Goal: Navigation & Orientation: Find specific page/section

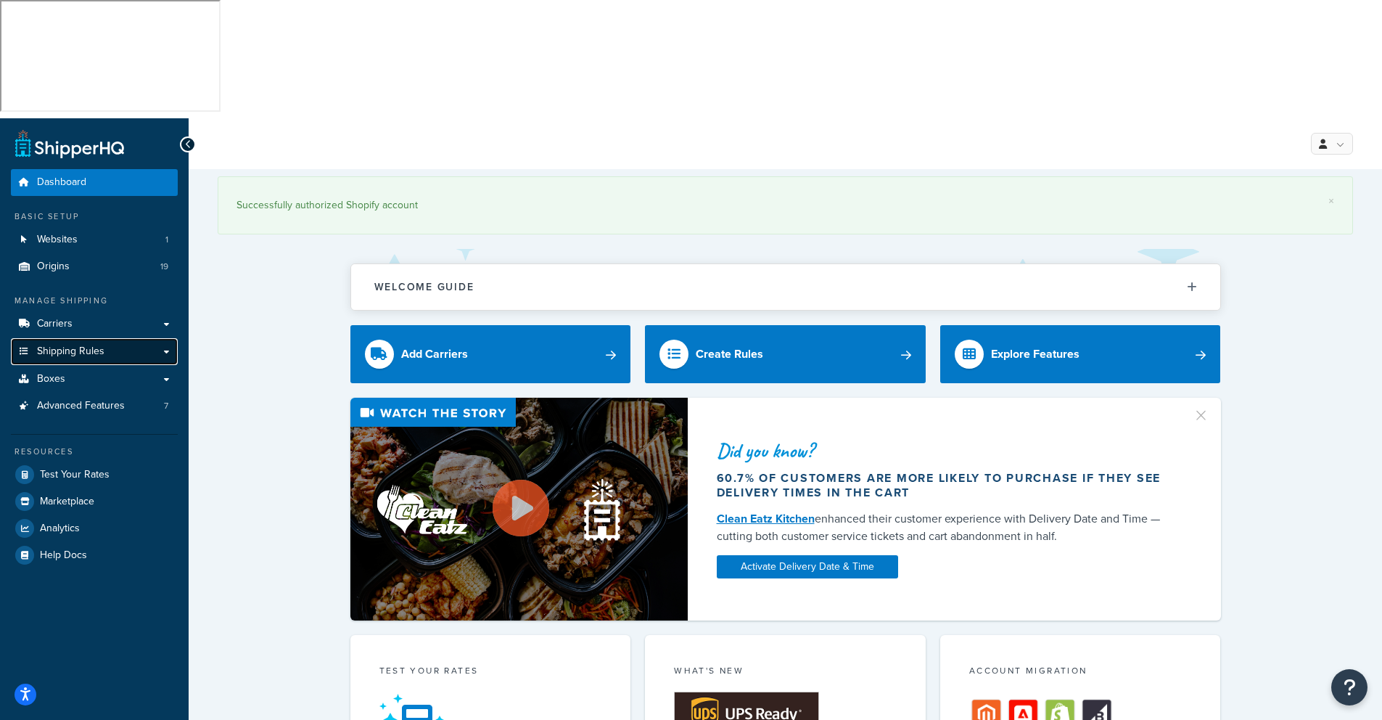
click at [80, 345] on span "Shipping Rules" at bounding box center [70, 351] width 67 height 12
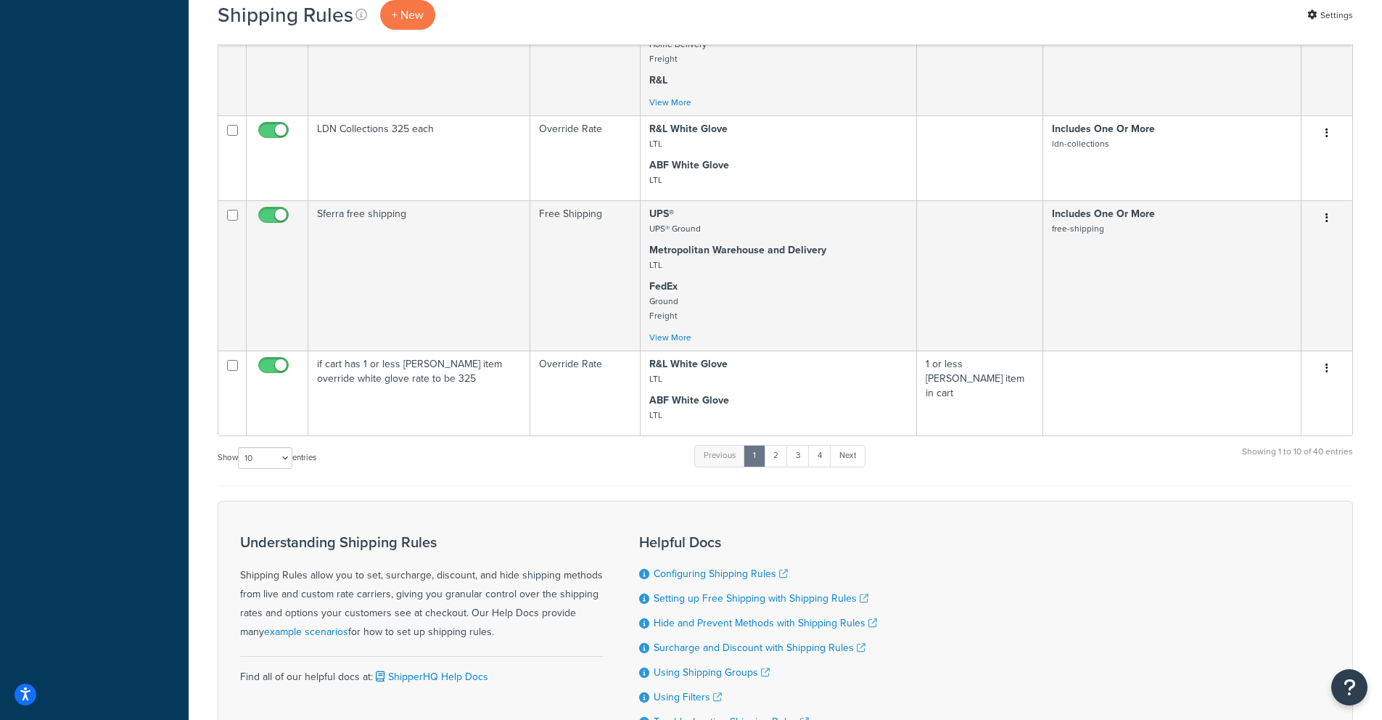
scroll to position [832, 0]
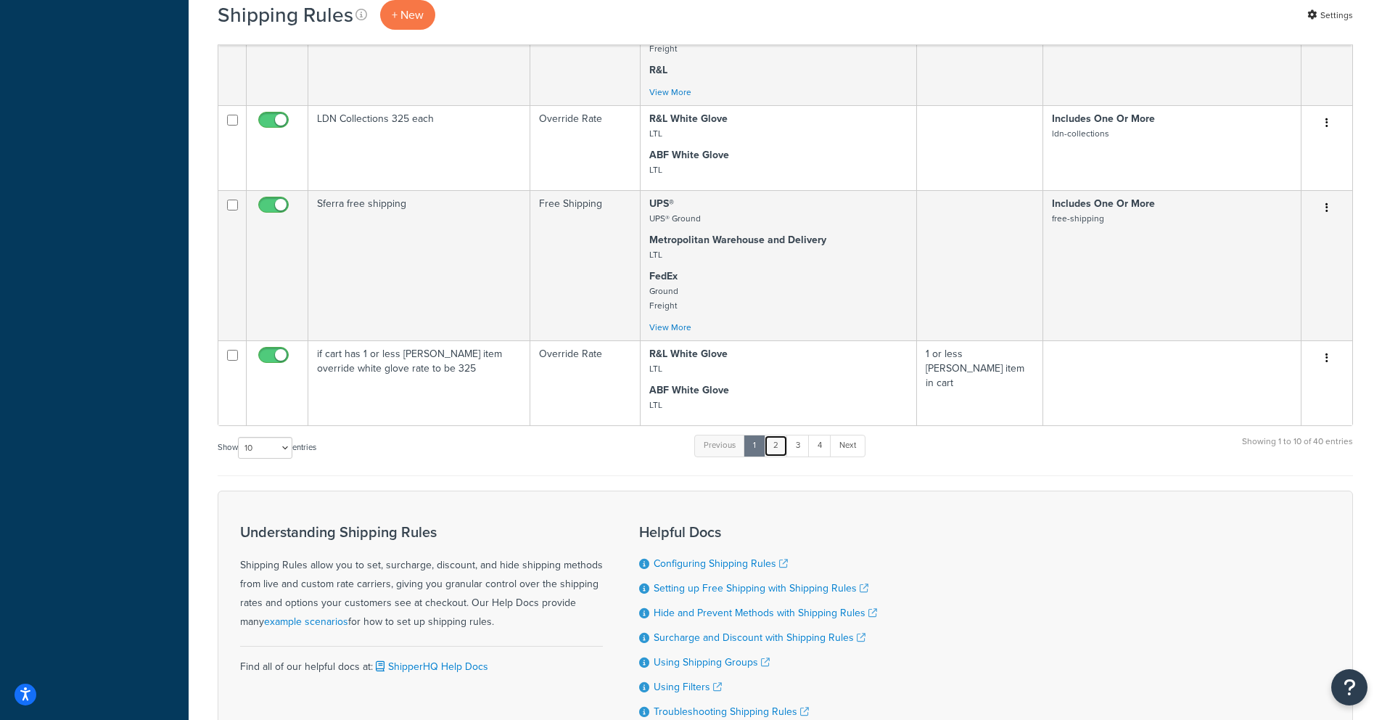
click at [780, 435] on link "2" at bounding box center [776, 446] width 24 height 22
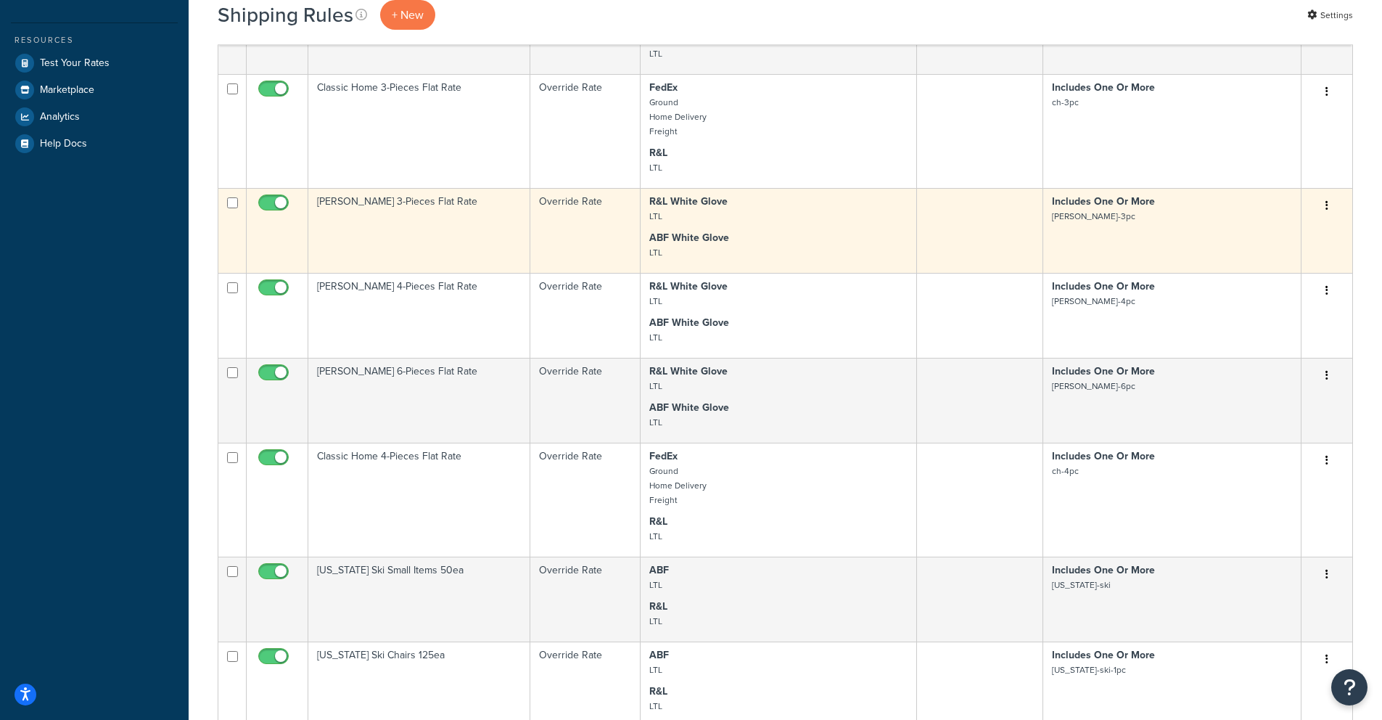
scroll to position [526, 0]
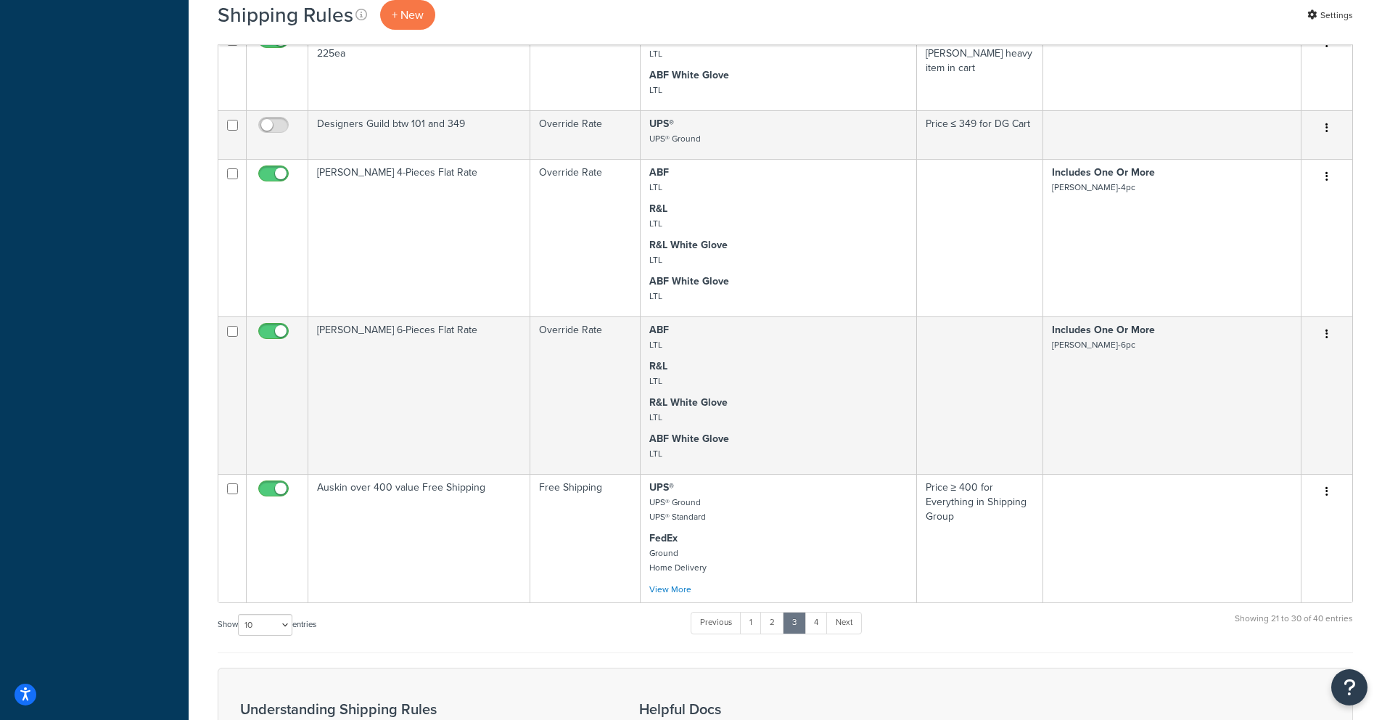
scroll to position [786, 0]
click at [754, 611] on link "1" at bounding box center [751, 622] width 22 height 22
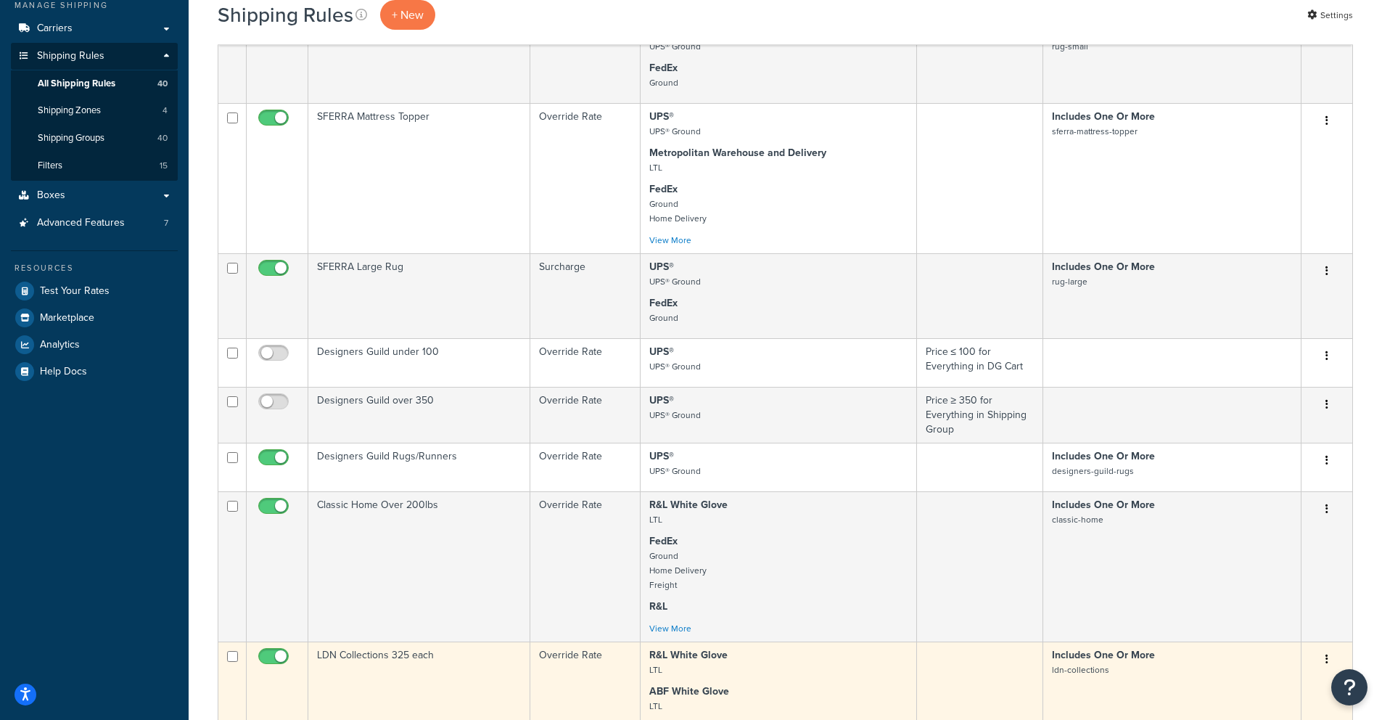
scroll to position [477, 0]
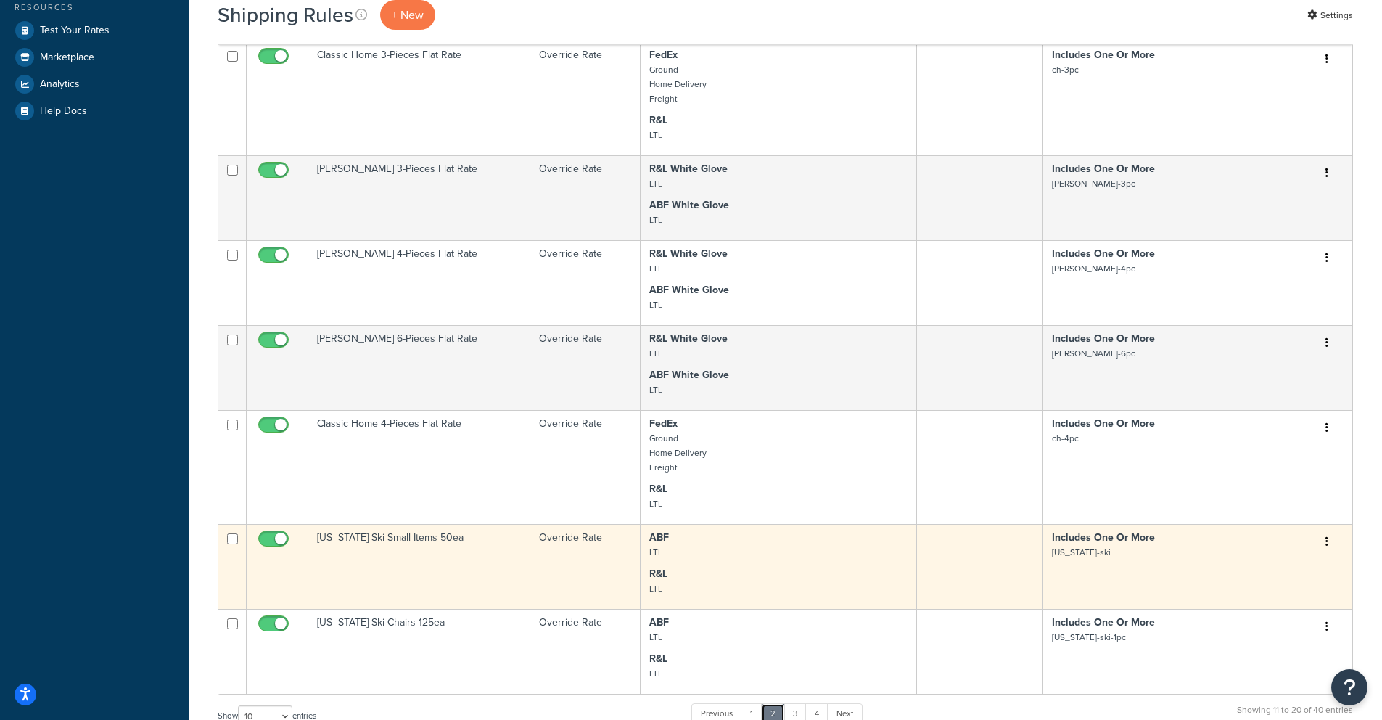
scroll to position [570, 0]
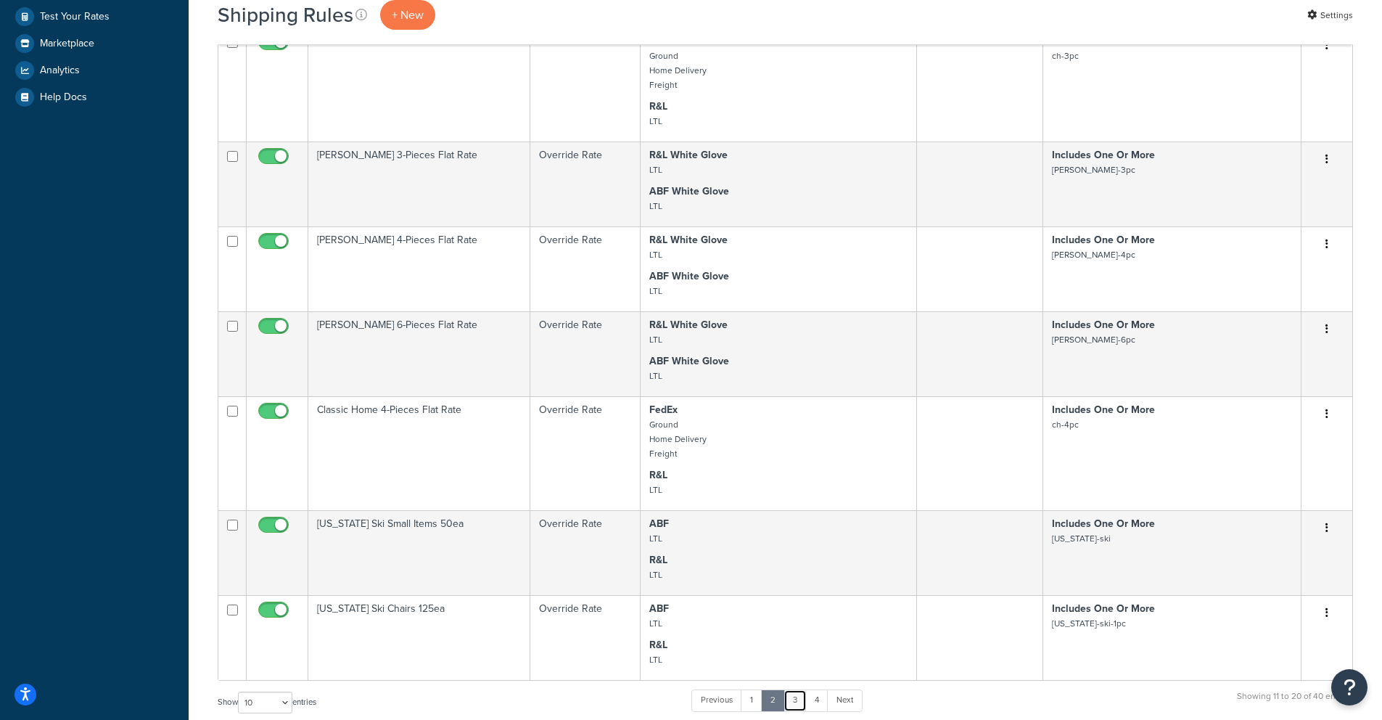
click at [800, 689] on link "3" at bounding box center [795, 700] width 23 height 22
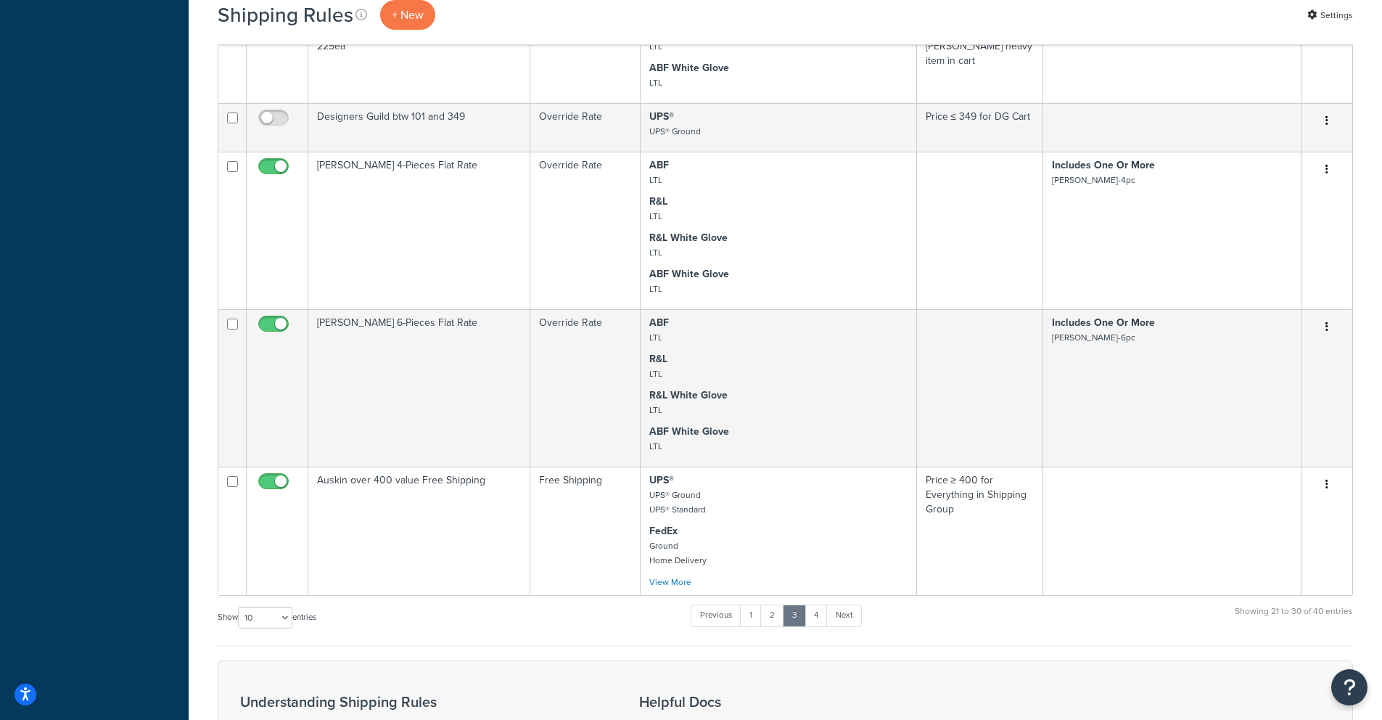
scroll to position [948, 0]
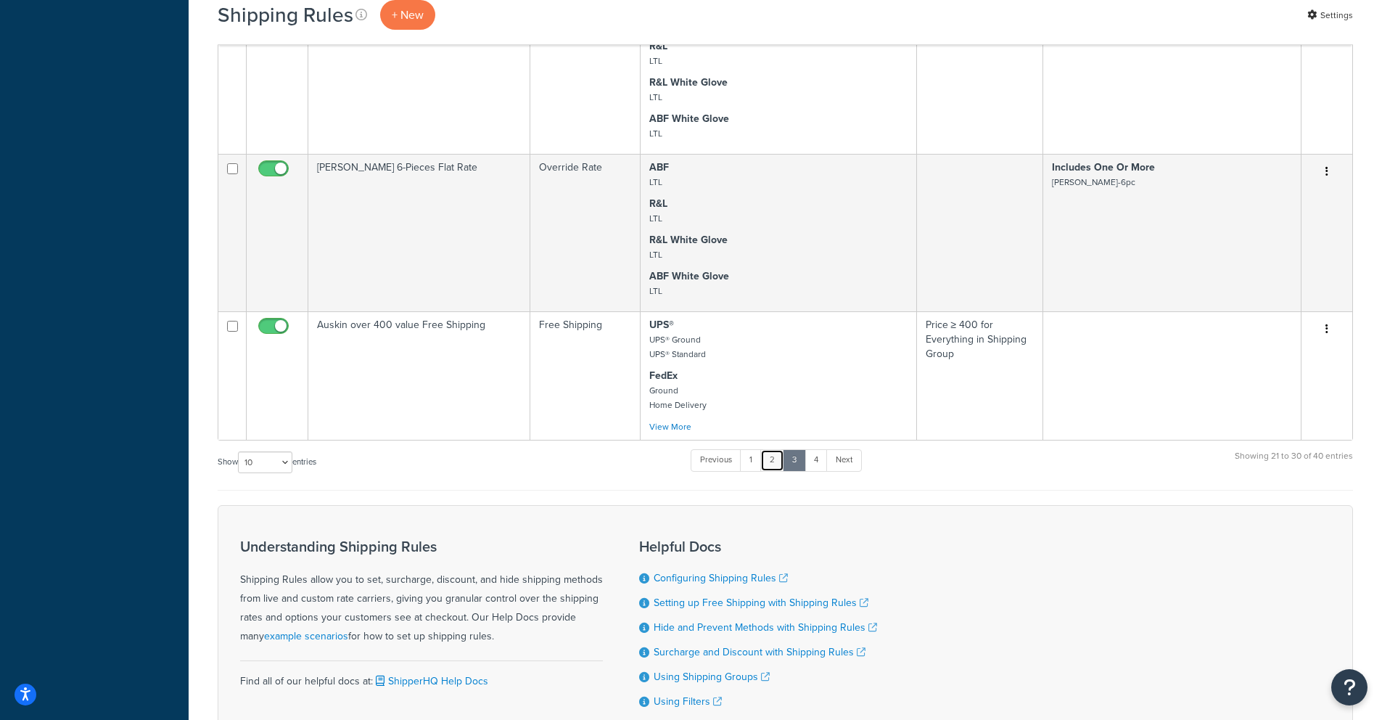
click at [780, 449] on link "2" at bounding box center [772, 460] width 24 height 22
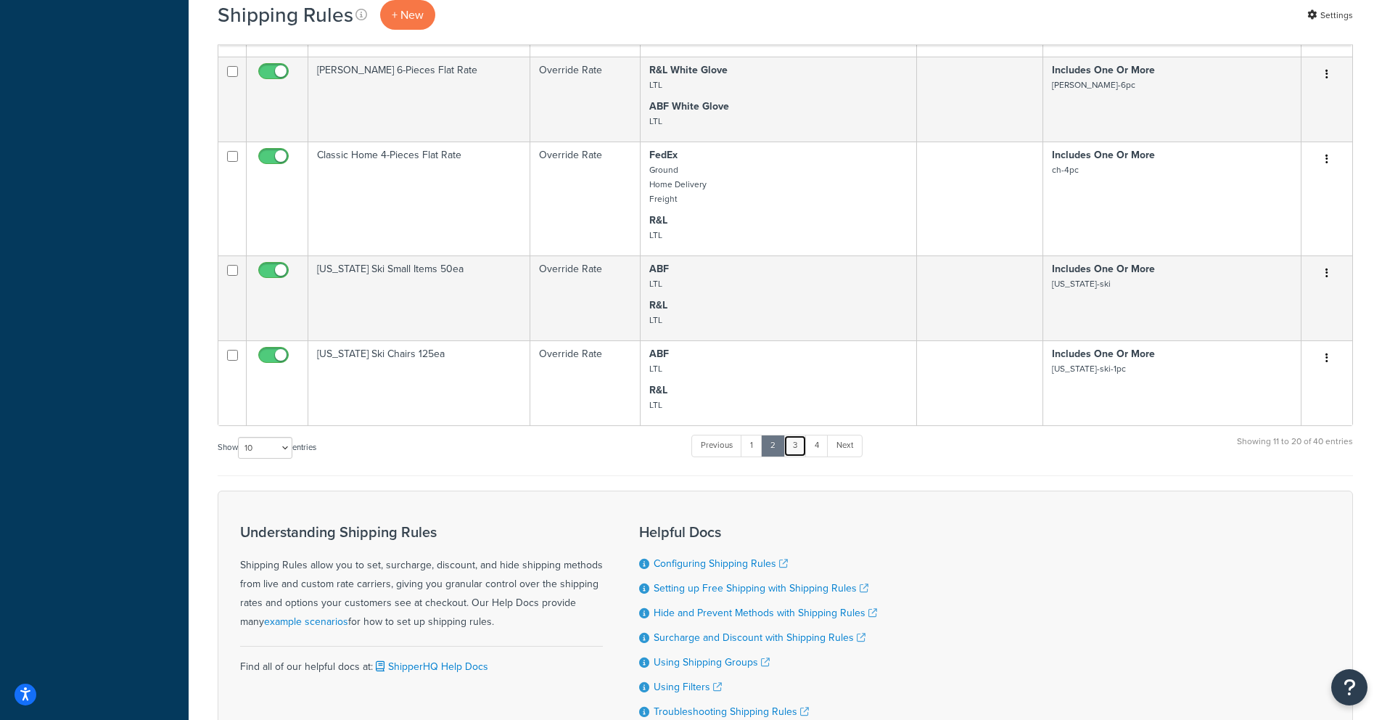
click at [797, 435] on link "3" at bounding box center [795, 446] width 23 height 22
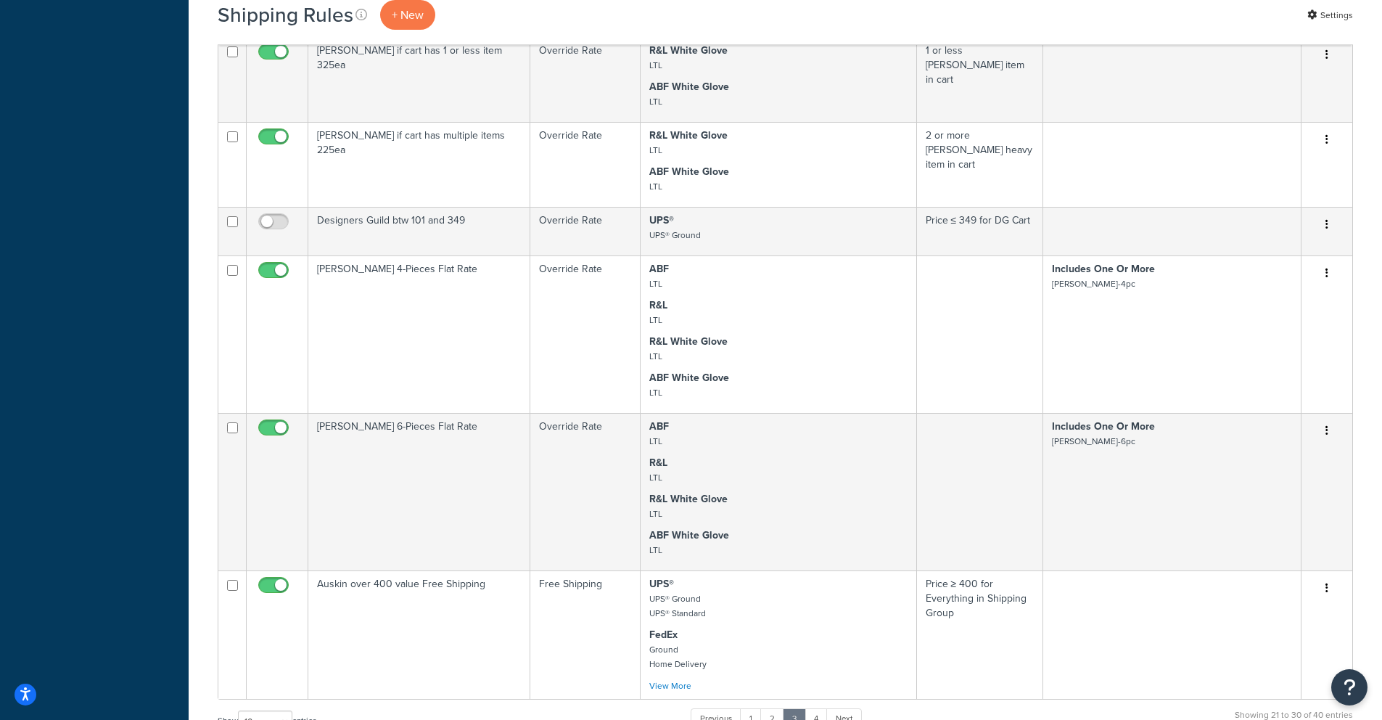
scroll to position [962, 0]
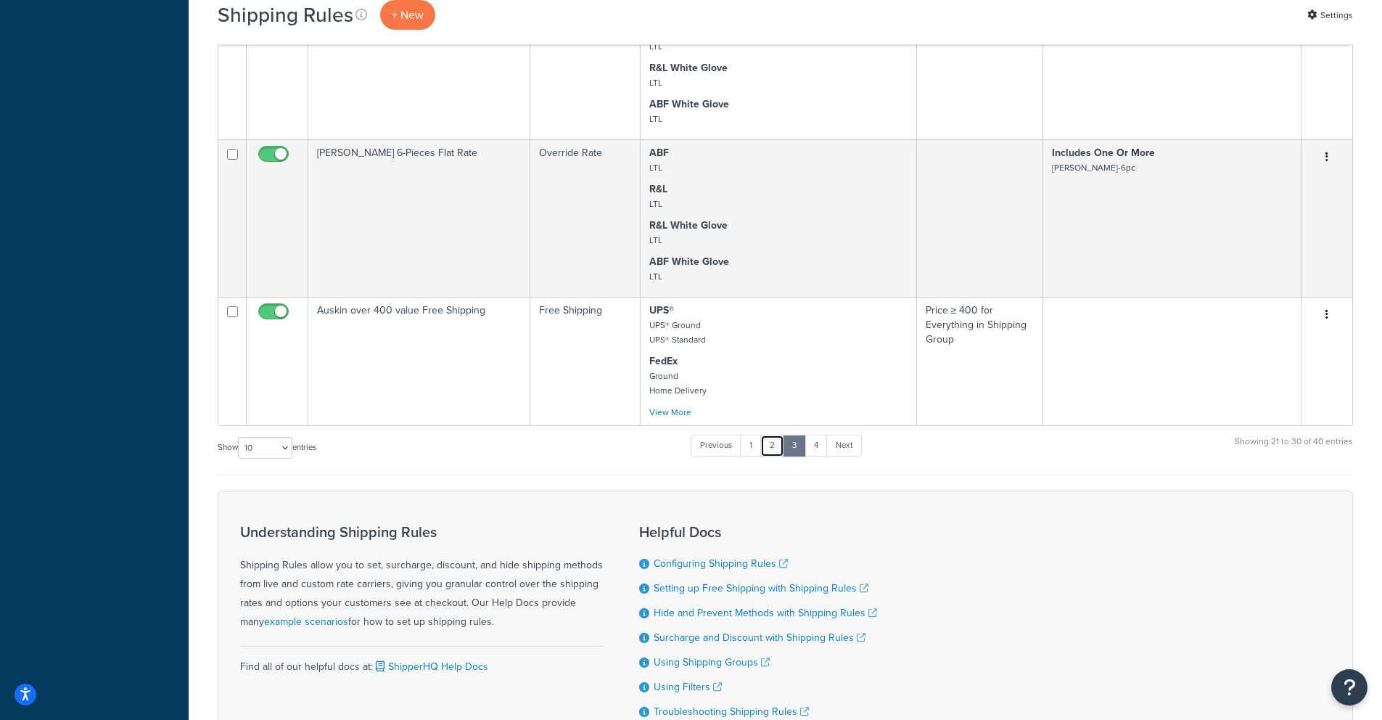
click at [778, 435] on link "2" at bounding box center [772, 446] width 24 height 22
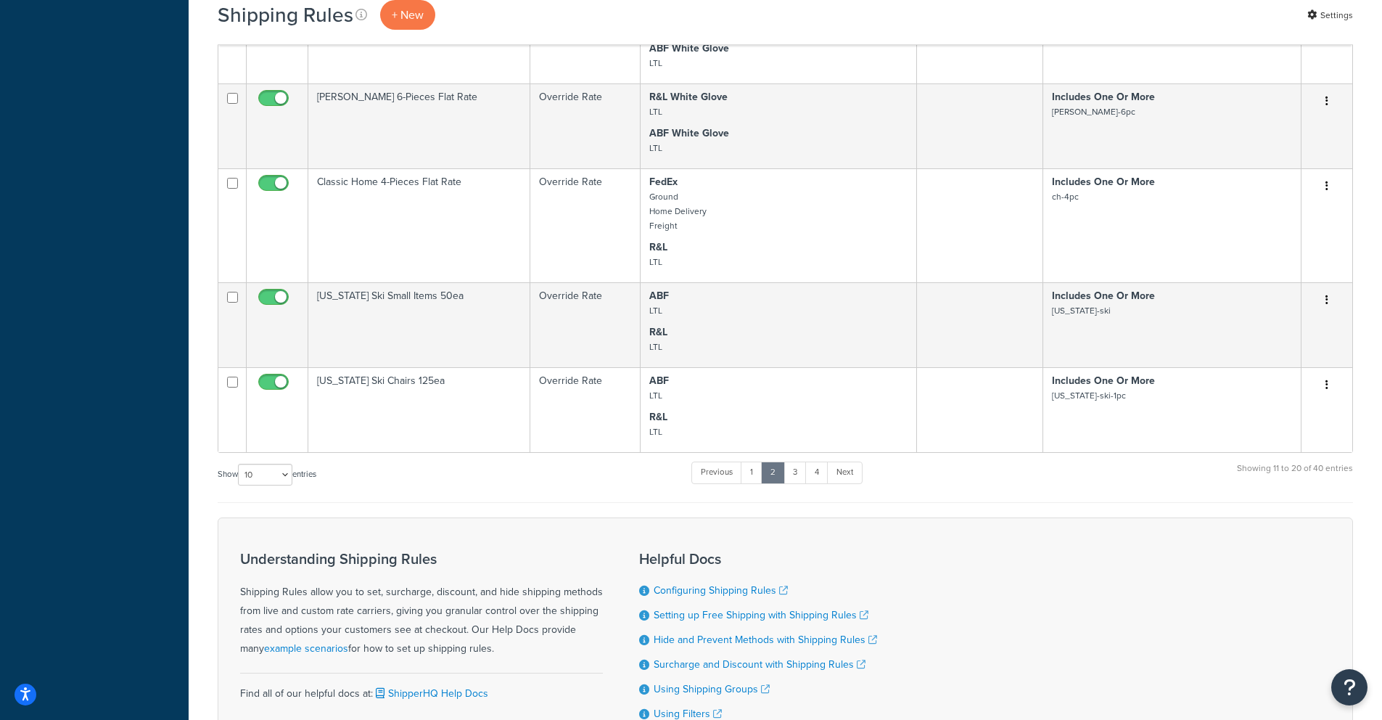
scroll to position [808, 0]
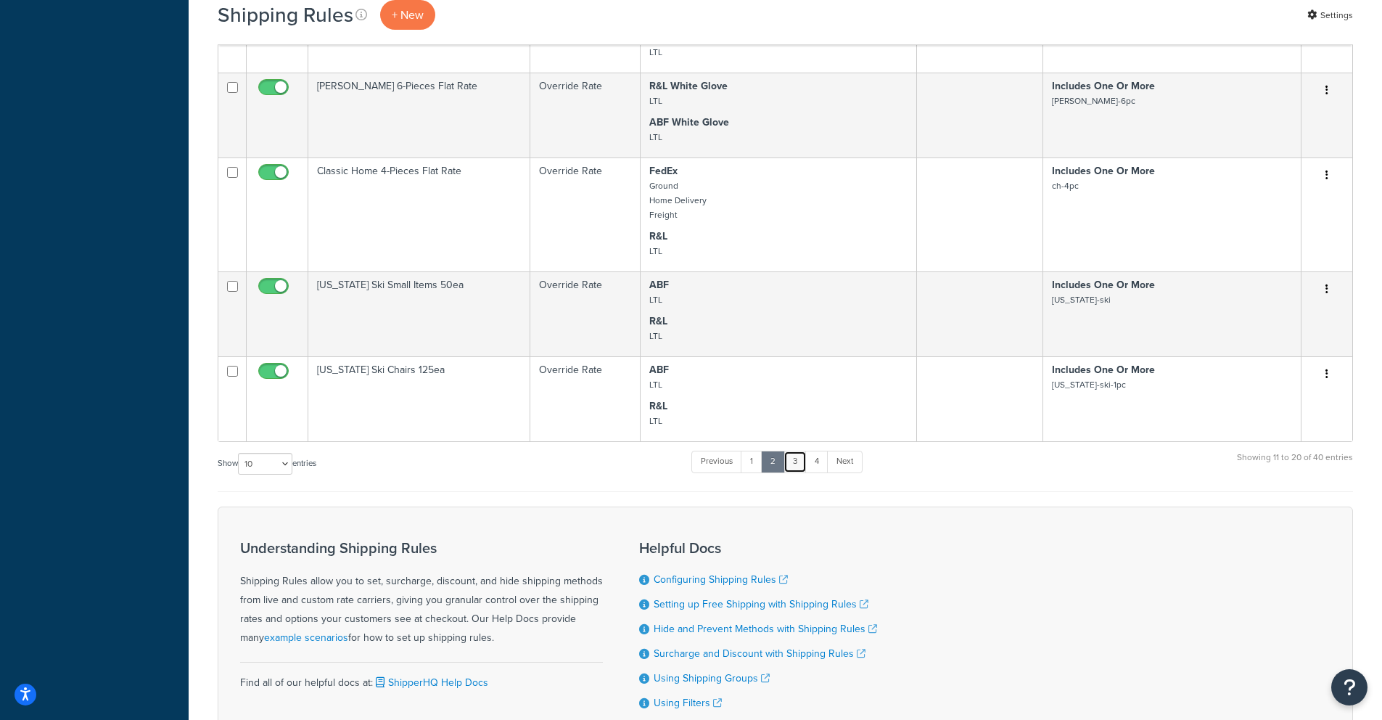
click at [794, 451] on link "3" at bounding box center [795, 462] width 23 height 22
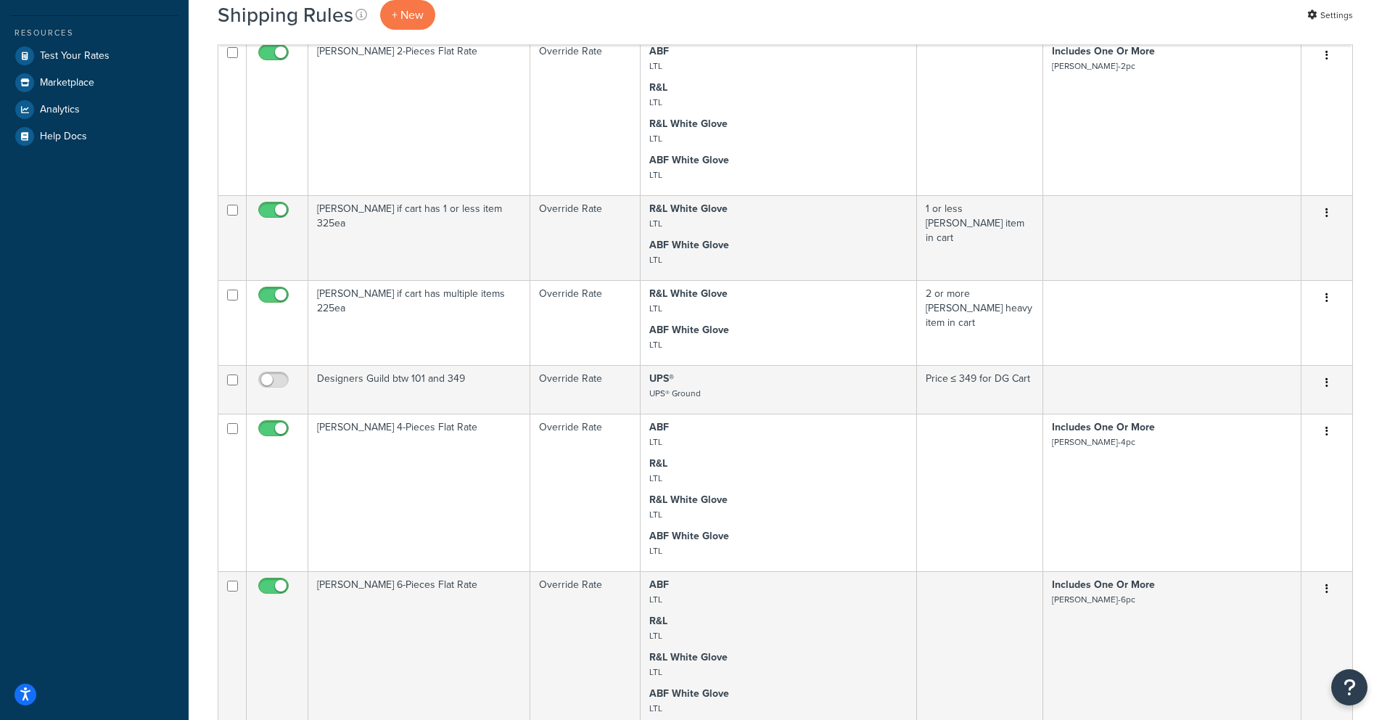
scroll to position [784, 0]
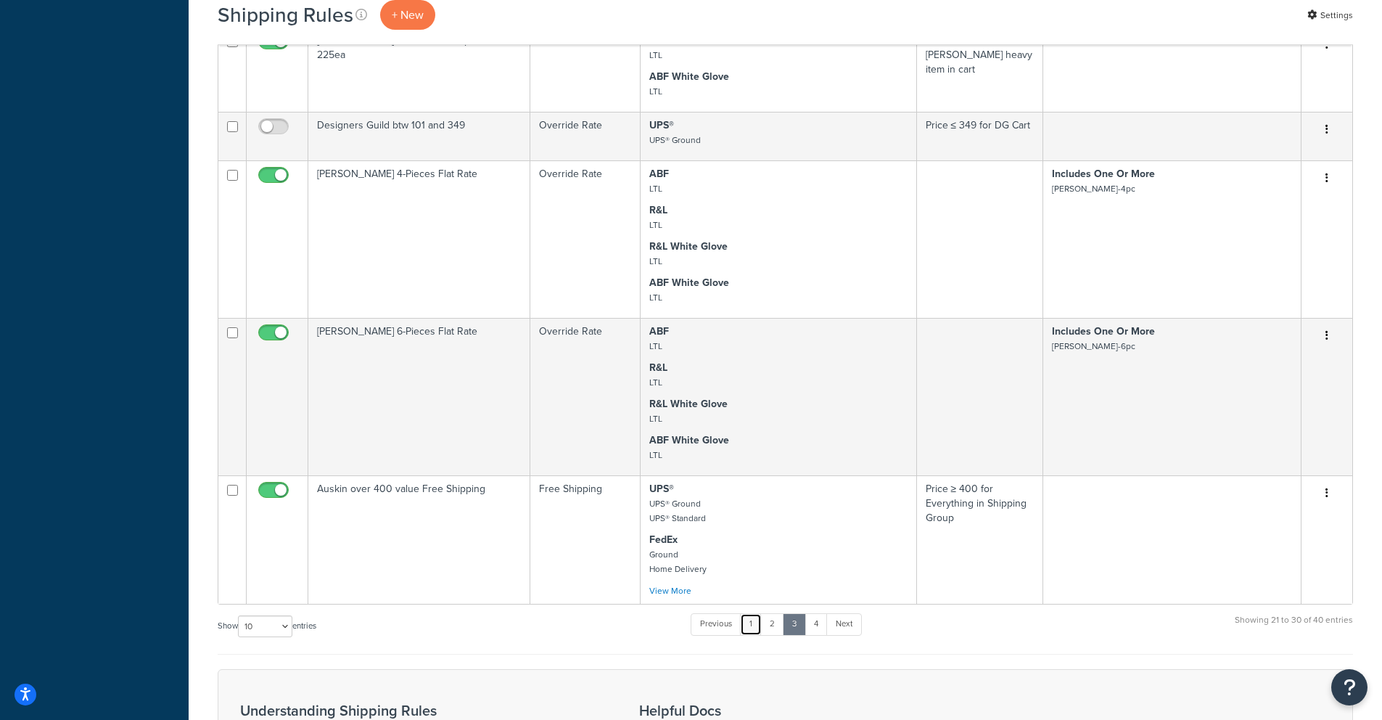
click at [754, 613] on link "1" at bounding box center [751, 624] width 22 height 22
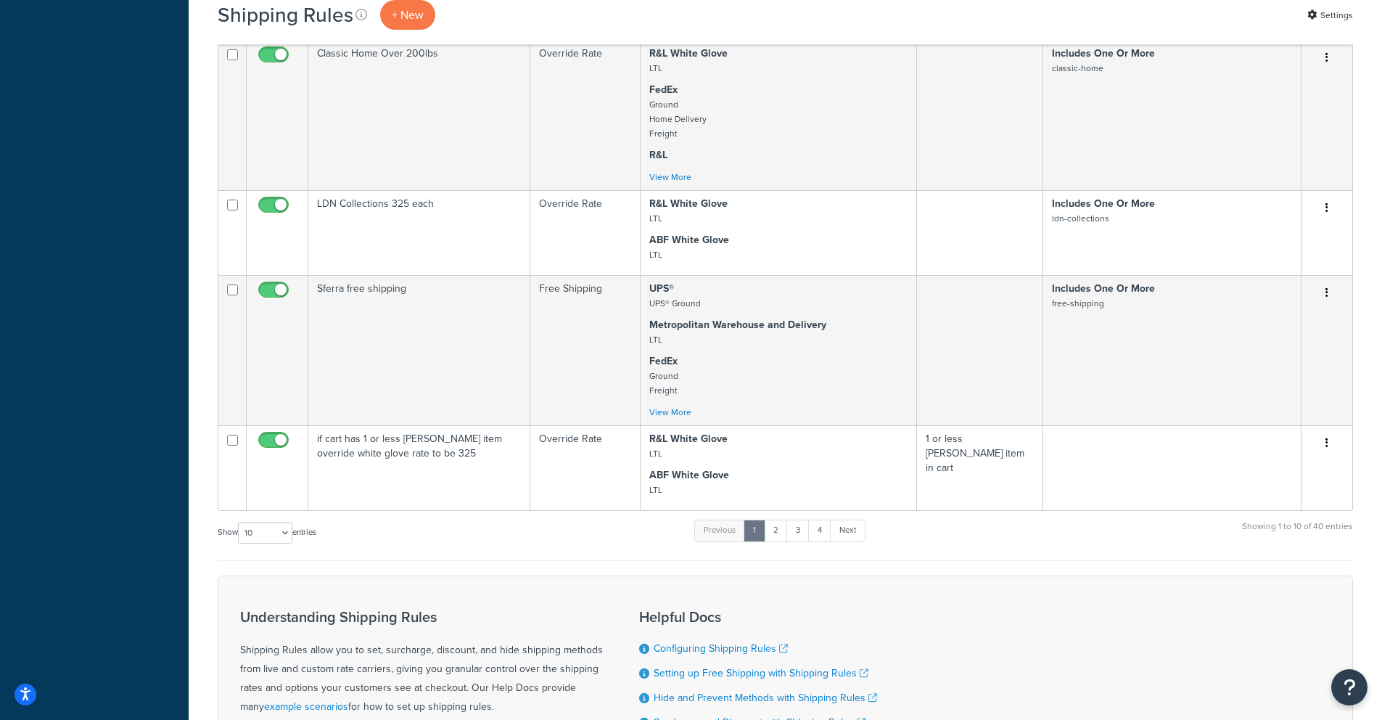
scroll to position [747, 0]
click at [781, 519] on link "2" at bounding box center [776, 530] width 24 height 22
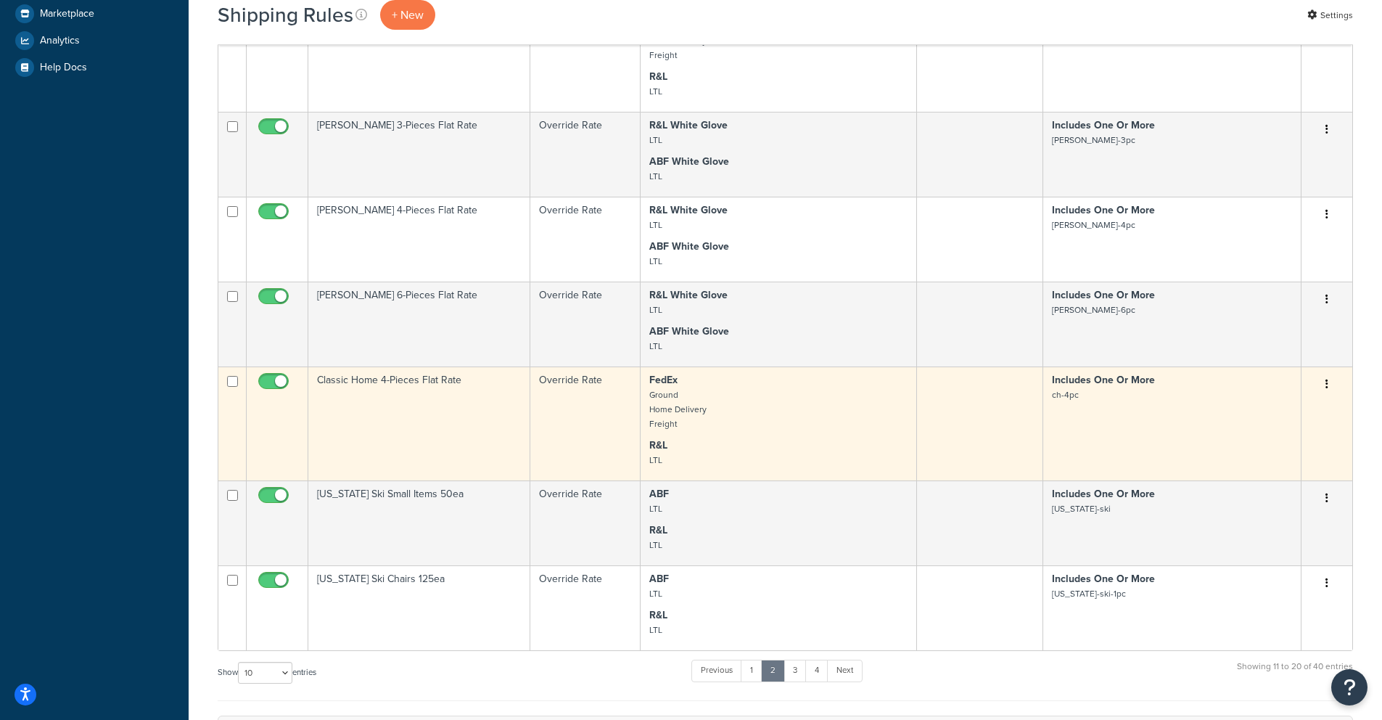
scroll to position [705, 0]
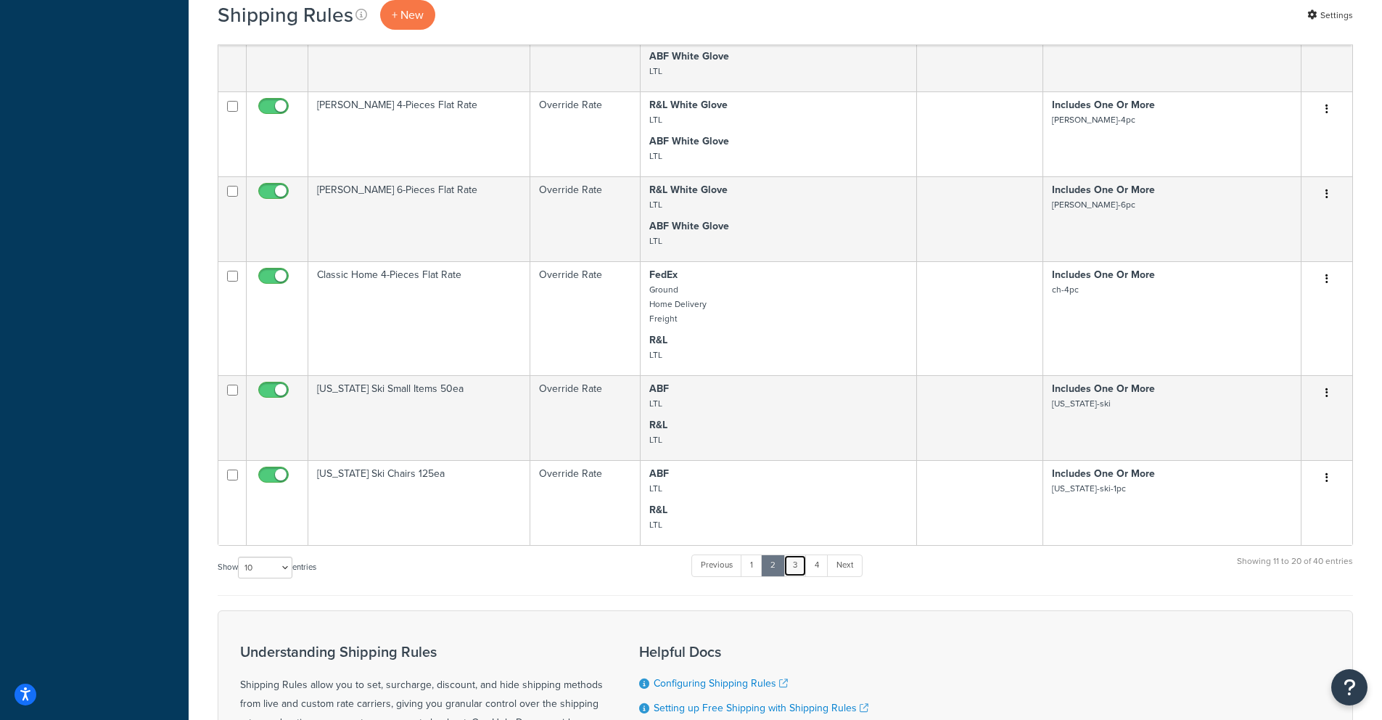
click at [800, 554] on link "3" at bounding box center [795, 565] width 23 height 22
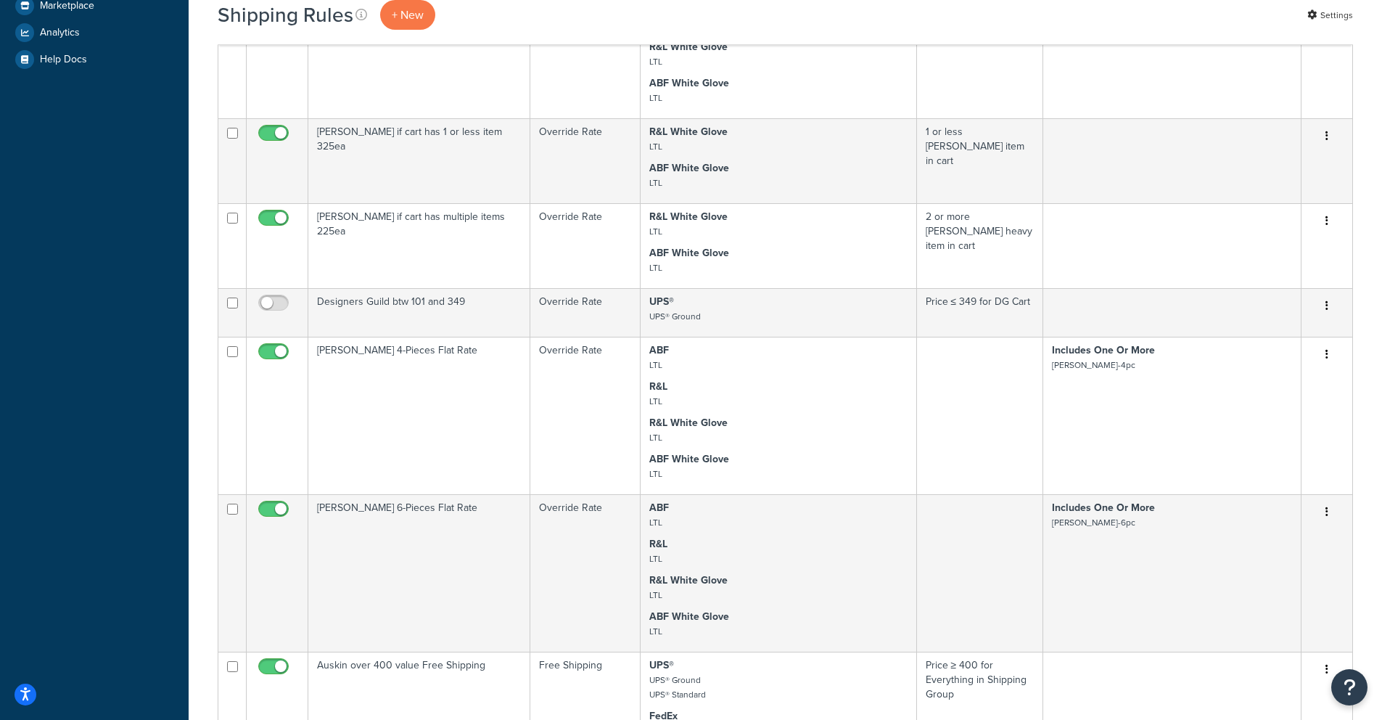
scroll to position [898, 0]
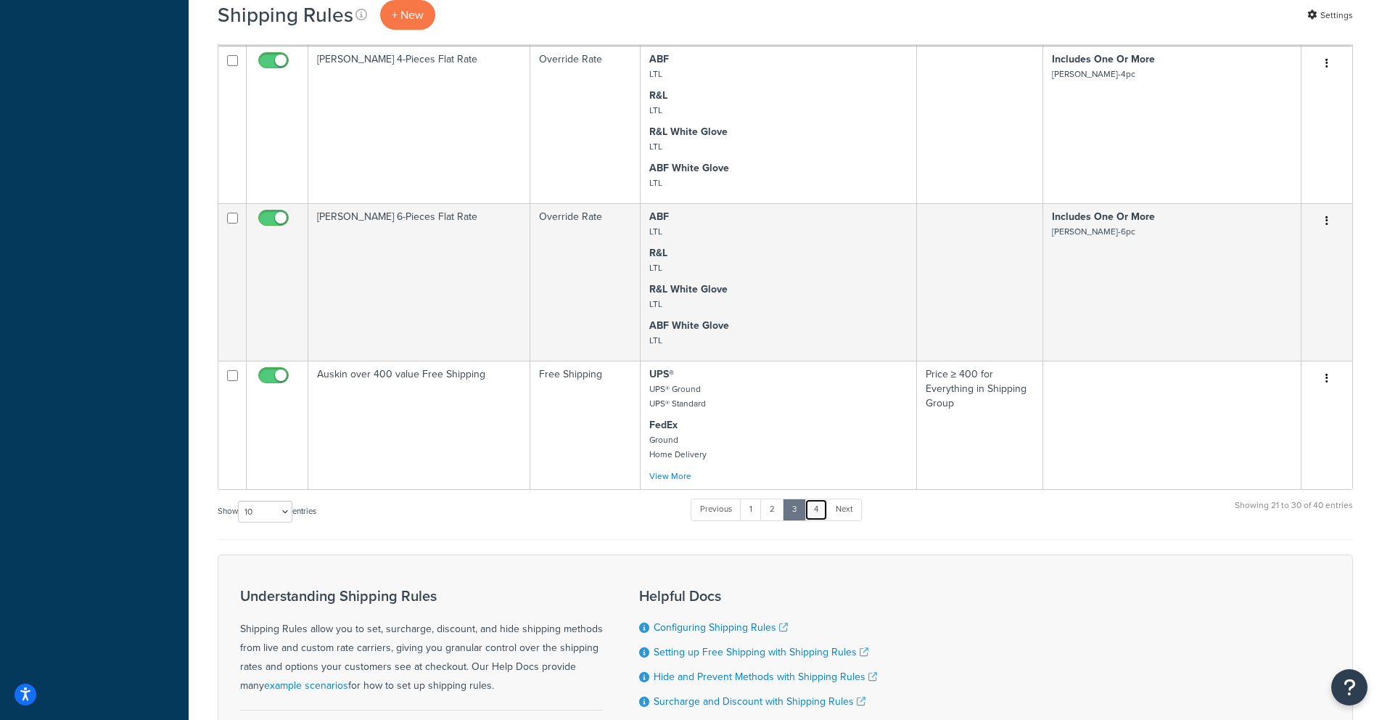
click at [824, 498] on link "4" at bounding box center [816, 509] width 23 height 22
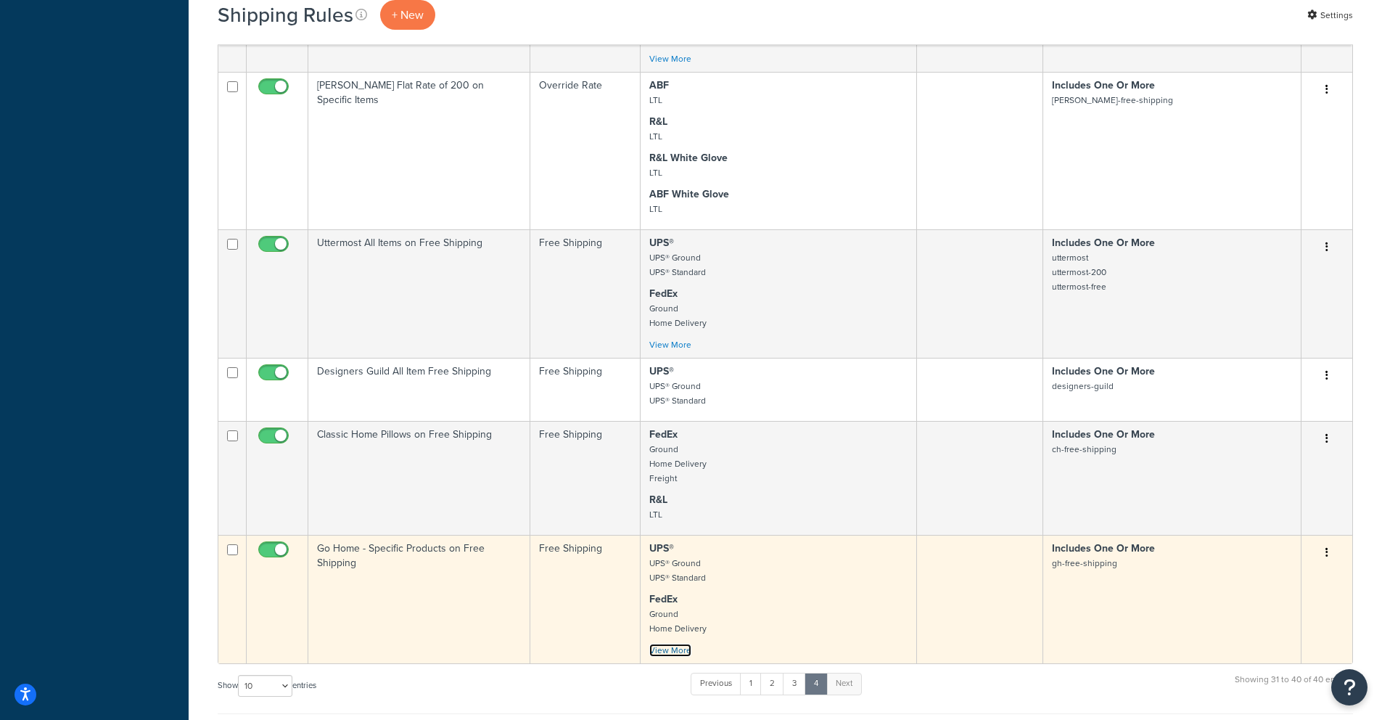
click at [677, 644] on link "View More" at bounding box center [670, 650] width 42 height 13
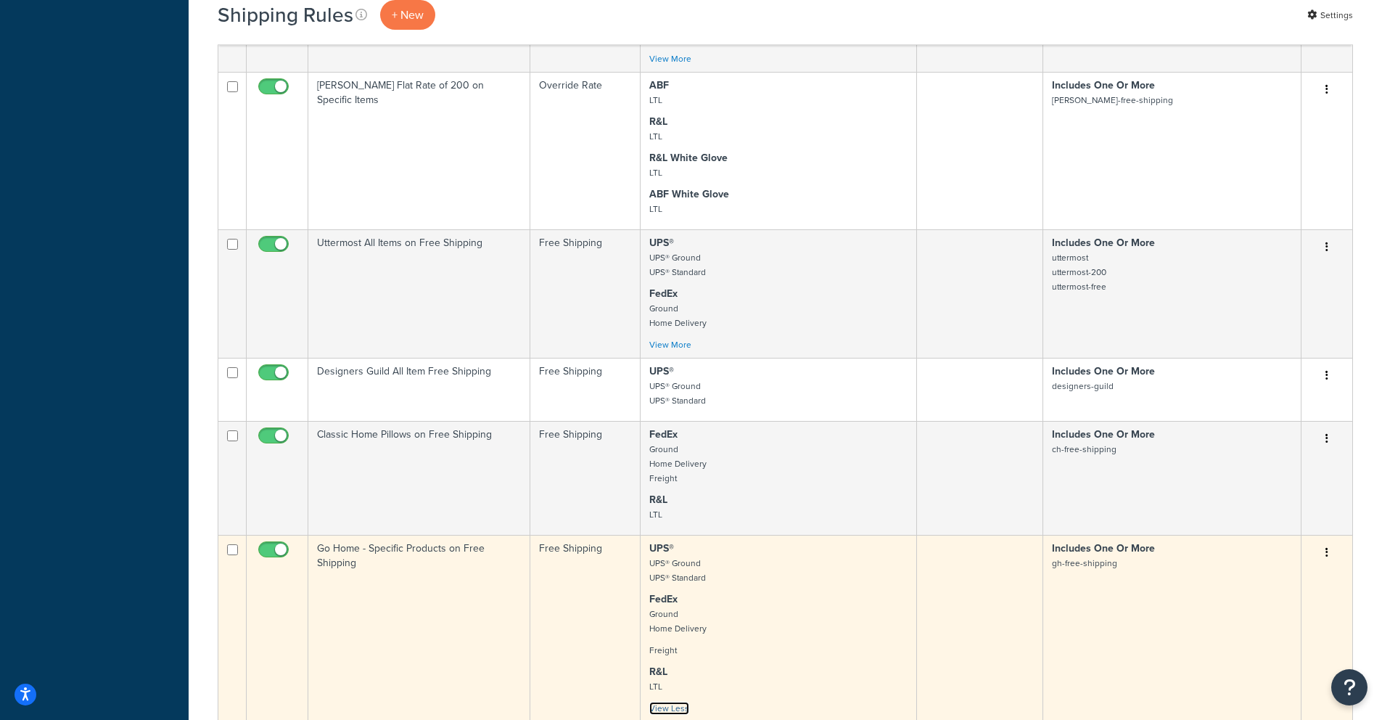
scroll to position [197, 0]
